Goal: Information Seeking & Learning: Learn about a topic

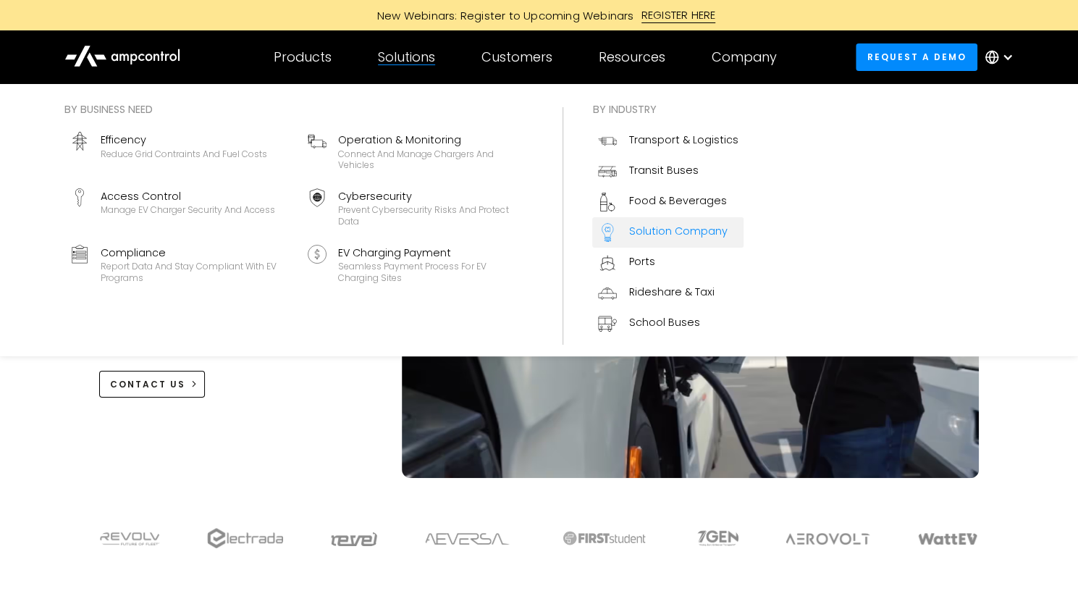
click at [675, 238] on div "Solution Company" at bounding box center [678, 231] width 98 height 16
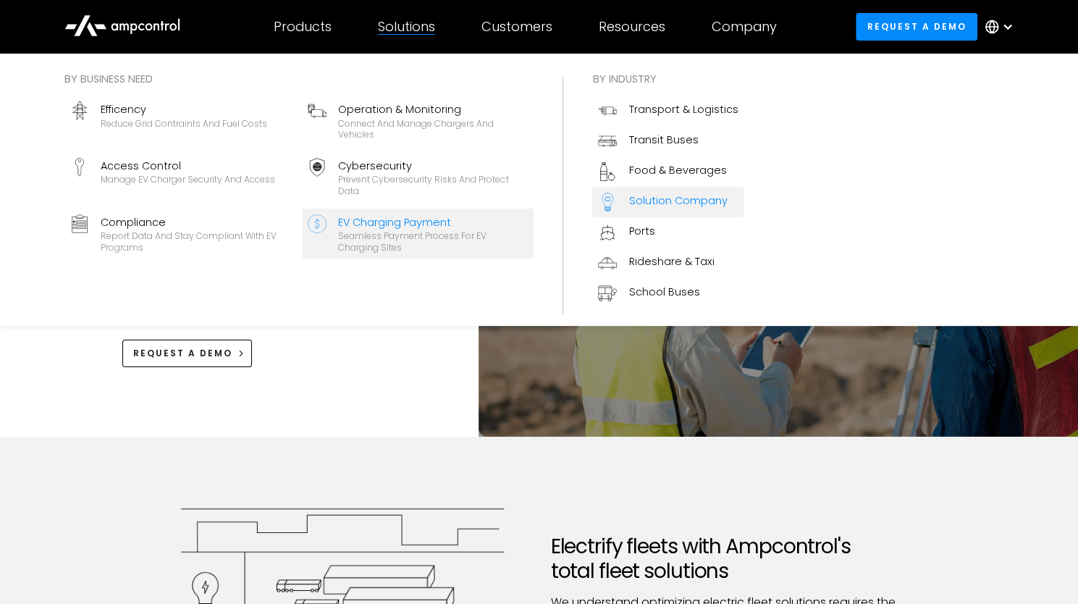
click at [403, 224] on div "EV Charging Payment" at bounding box center [433, 222] width 190 height 16
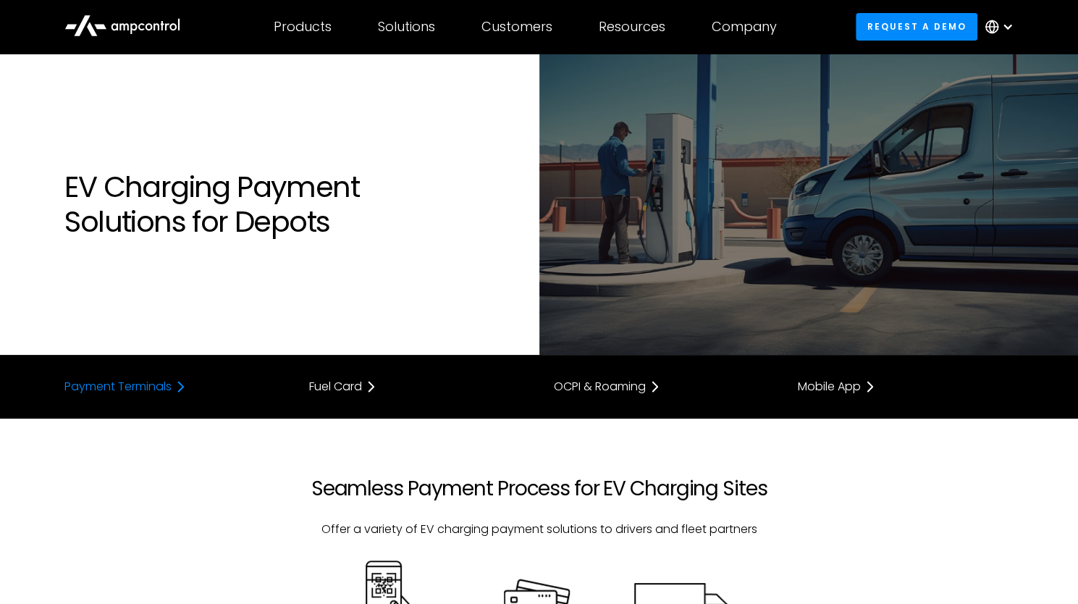
click at [87, 389] on div "Payment Terminals" at bounding box center [117, 387] width 107 height 12
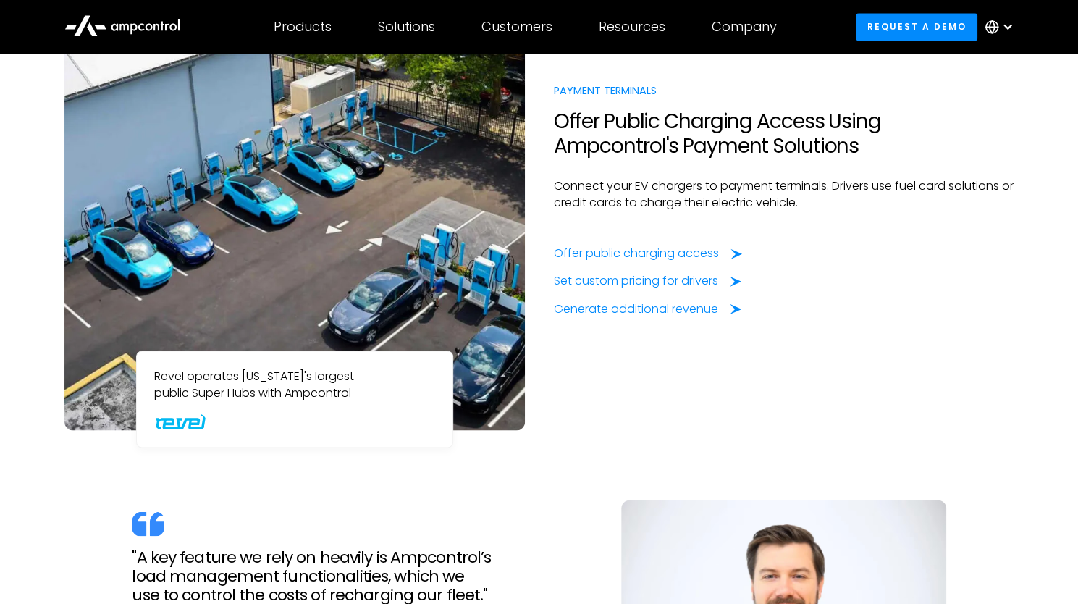
scroll to position [1015, 0]
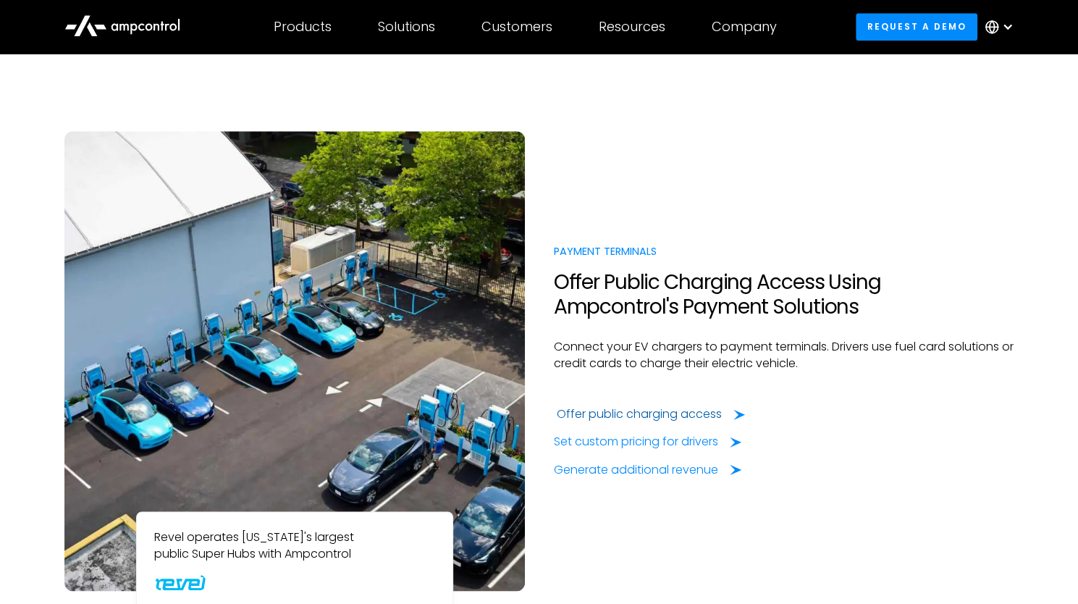
click at [670, 412] on div "Offer public charging access" at bounding box center [639, 414] width 165 height 16
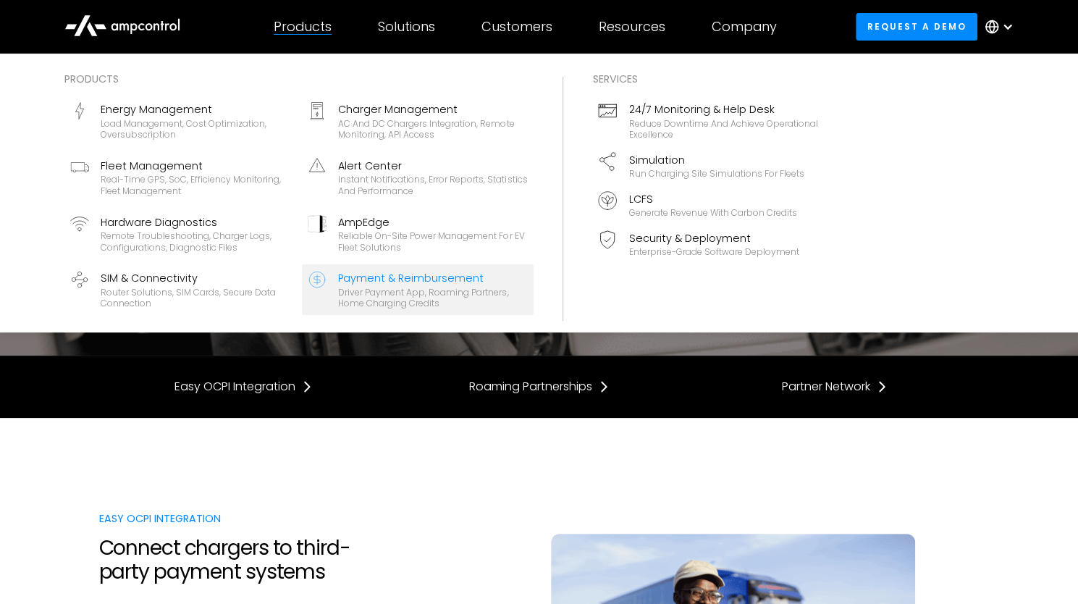
click at [395, 287] on div "Driver Payment App, Roaming Partners, Home Charging Credits" at bounding box center [433, 298] width 190 height 22
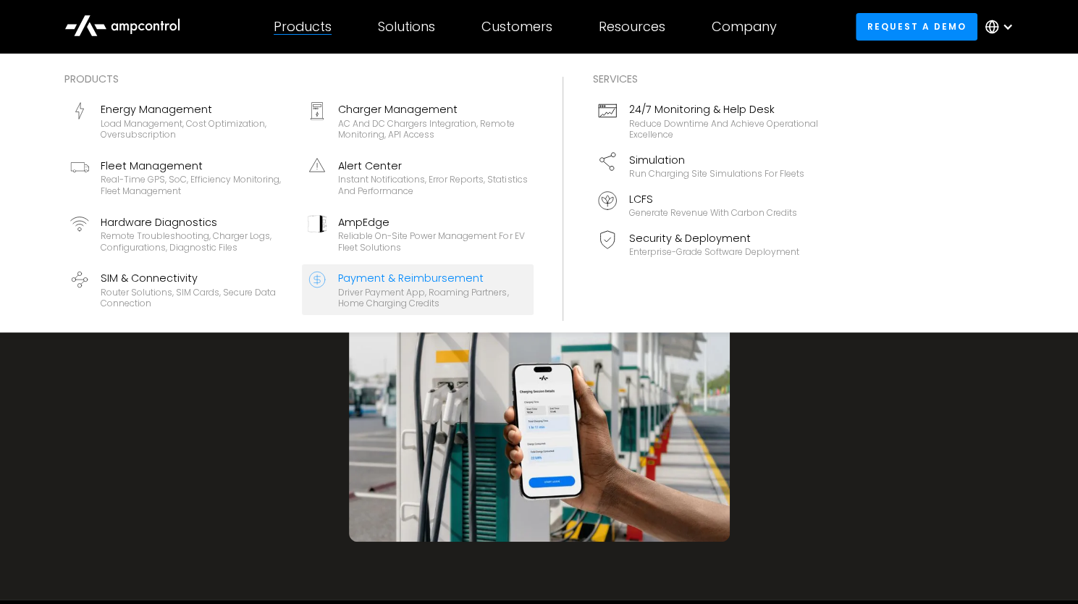
click at [311, 28] on div "Products" at bounding box center [303, 27] width 58 height 16
click at [331, 29] on div "Products" at bounding box center [303, 27] width 58 height 16
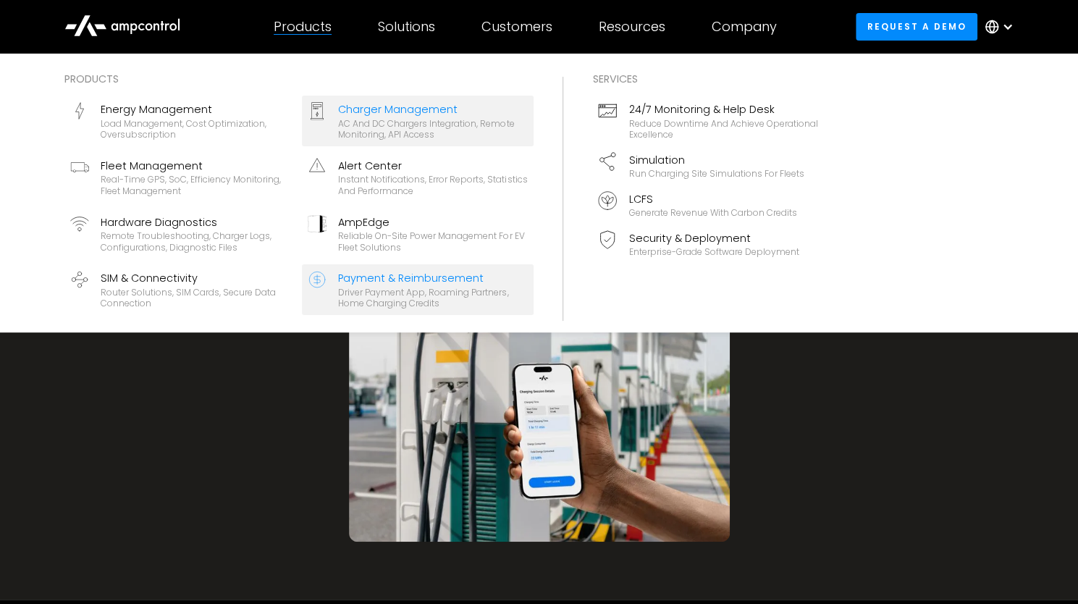
click at [356, 121] on div "AC and DC chargers integration, remote monitoring, API access" at bounding box center [433, 129] width 190 height 22
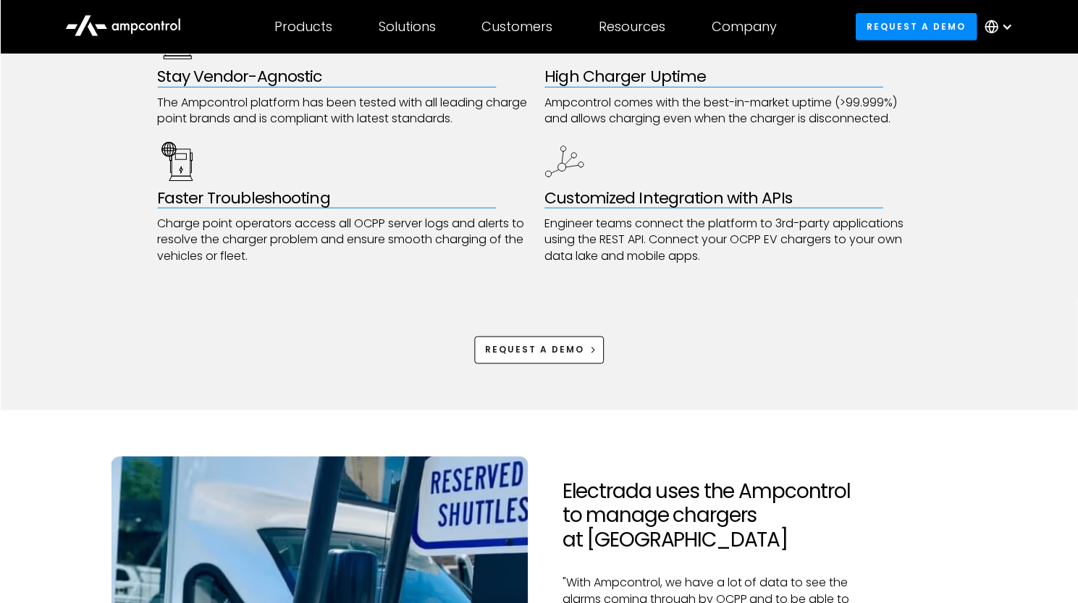
scroll to position [941, 0]
